Goal: Task Accomplishment & Management: Complete application form

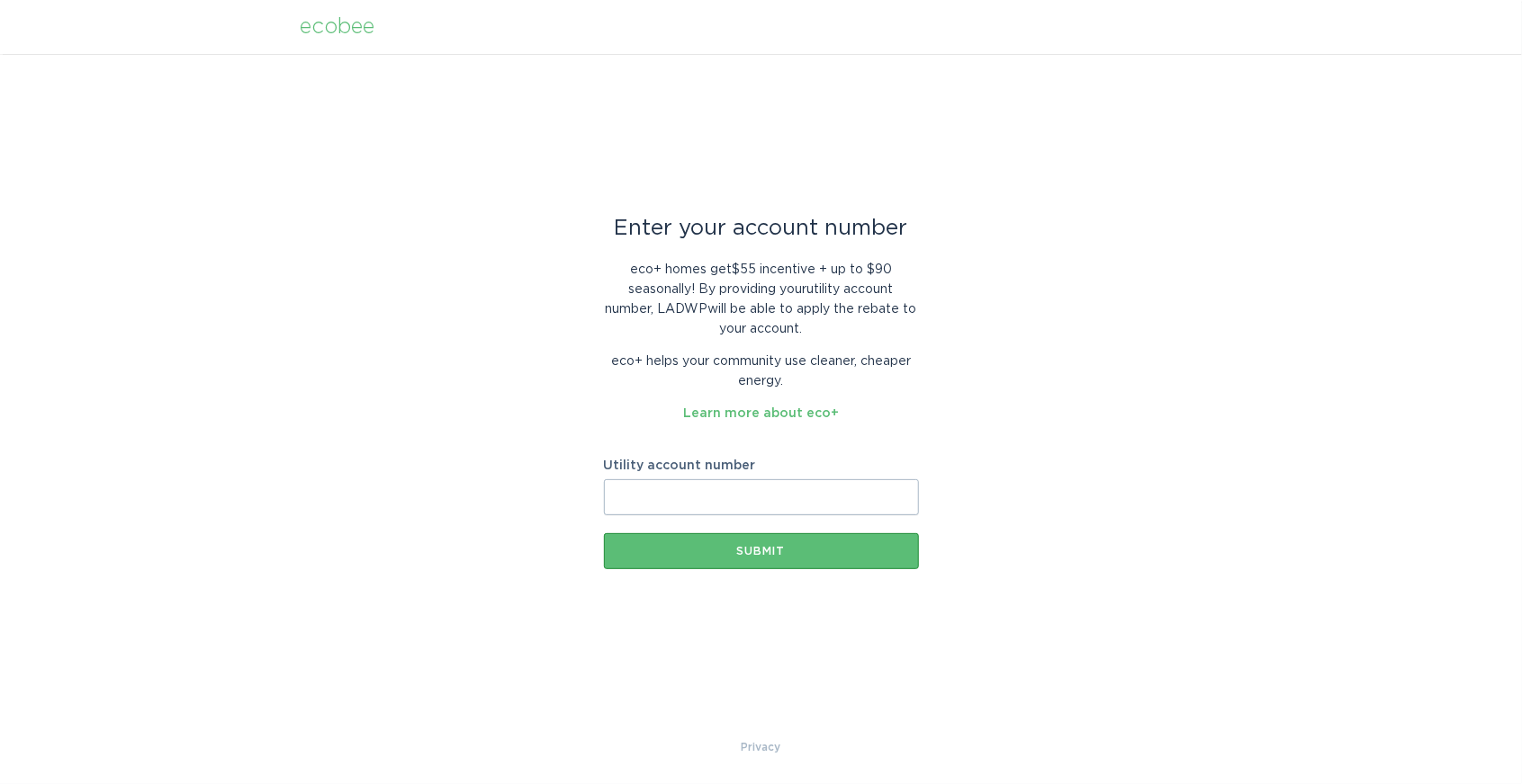
click at [731, 496] on input "Utility account number" at bounding box center [761, 498] width 315 height 36
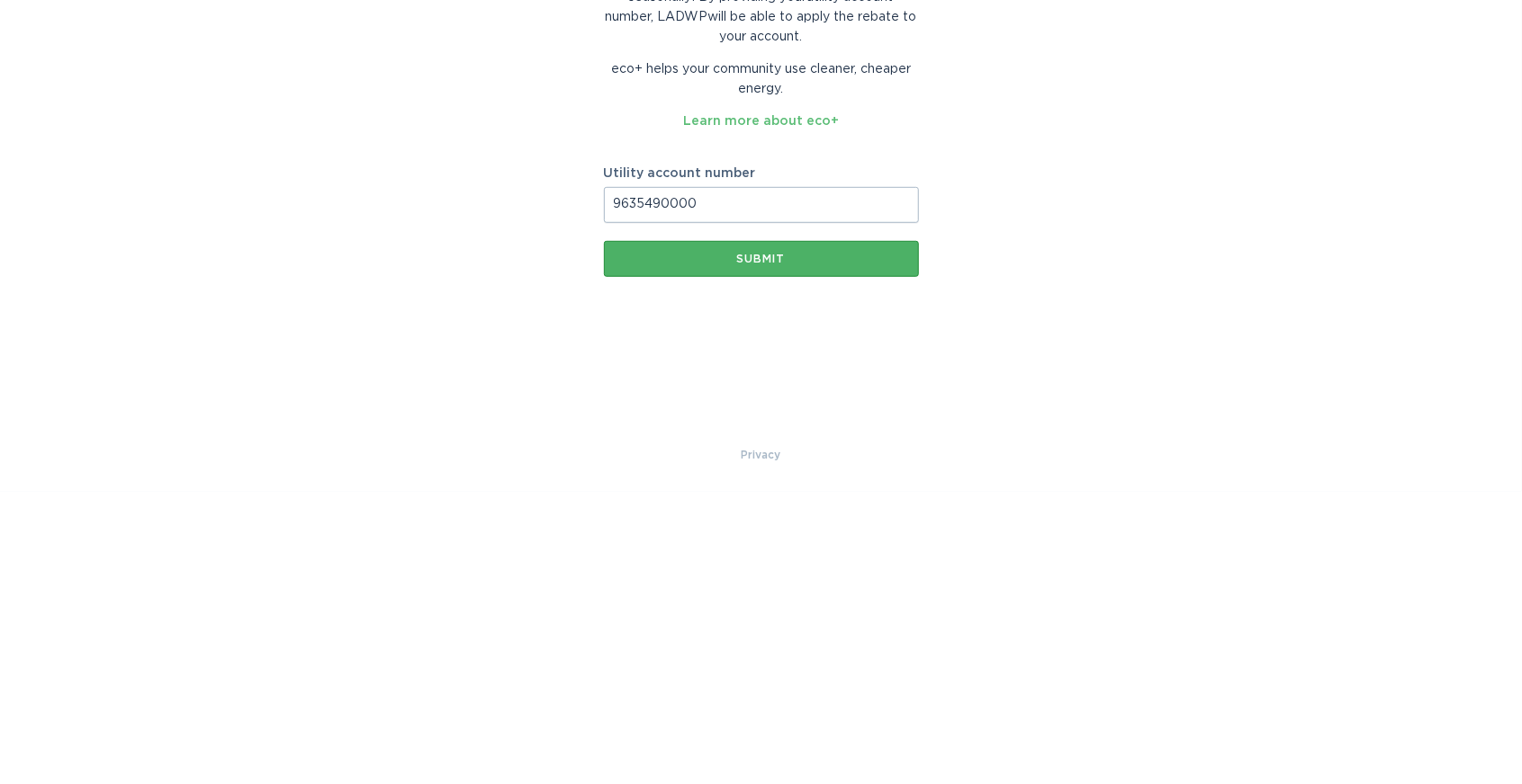
type input "9635490000"
click at [771, 545] on button "Submit" at bounding box center [761, 552] width 315 height 36
